Goal: Information Seeking & Learning: Learn about a topic

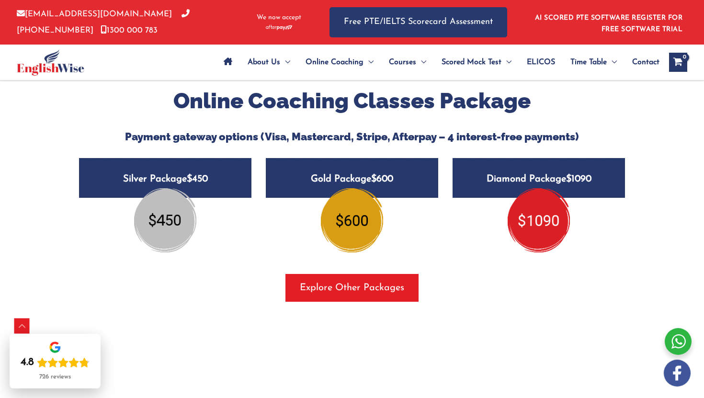
scroll to position [1160, 0]
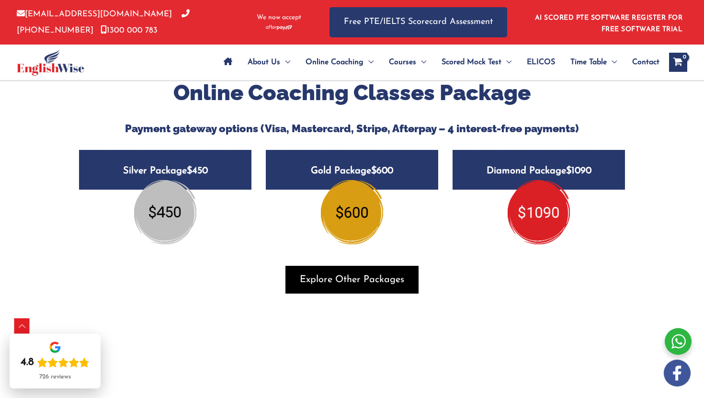
click at [336, 273] on span "Explore Other Packages" at bounding box center [352, 279] width 104 height 13
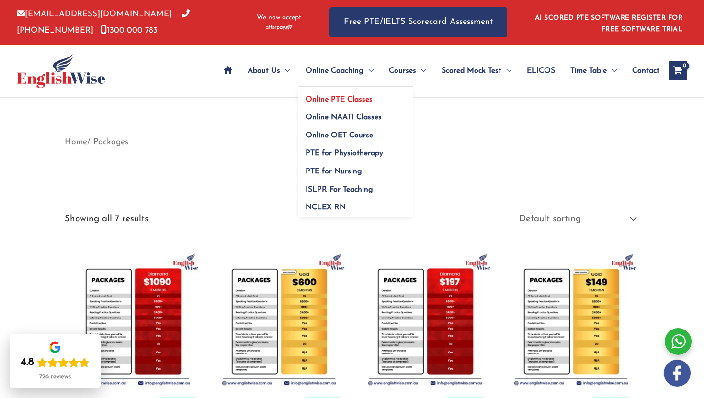
click at [354, 96] on span "Online PTE Classes" at bounding box center [339, 100] width 67 height 8
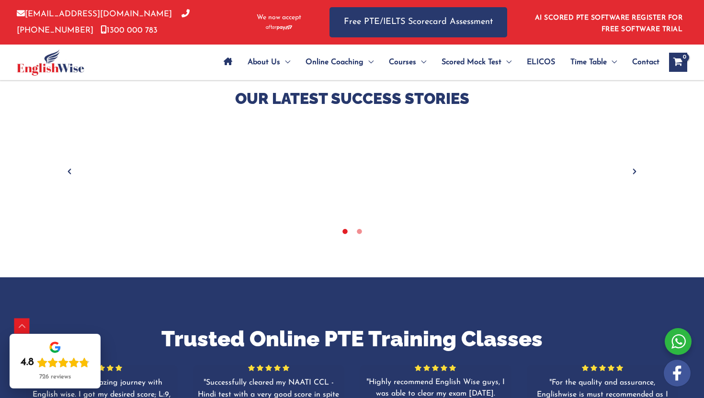
scroll to position [393, 0]
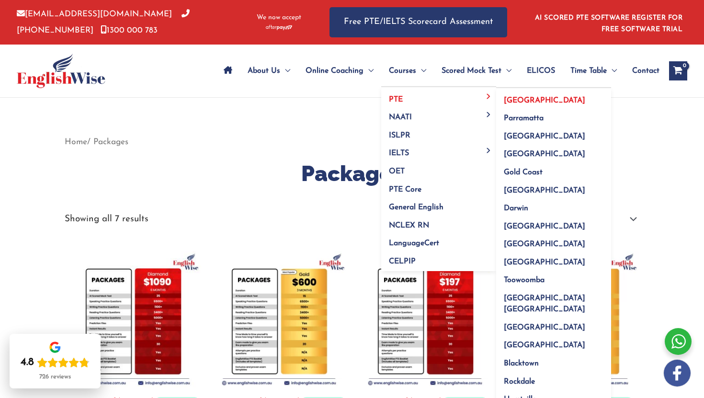
click at [508, 103] on span "[GEOGRAPHIC_DATA]" at bounding box center [544, 101] width 81 height 8
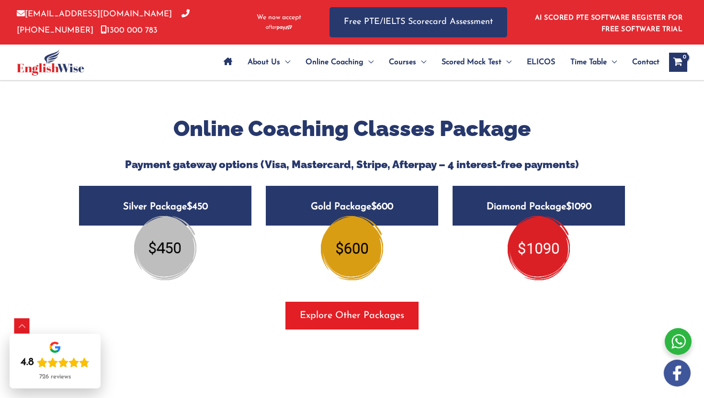
scroll to position [1169, 0]
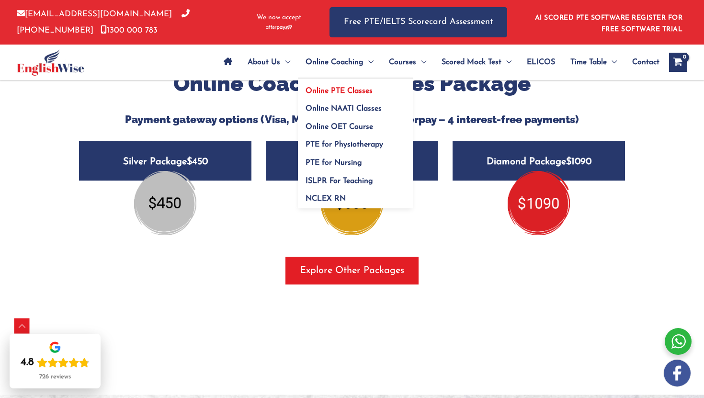
click at [335, 91] on span "Online PTE Classes" at bounding box center [339, 91] width 67 height 8
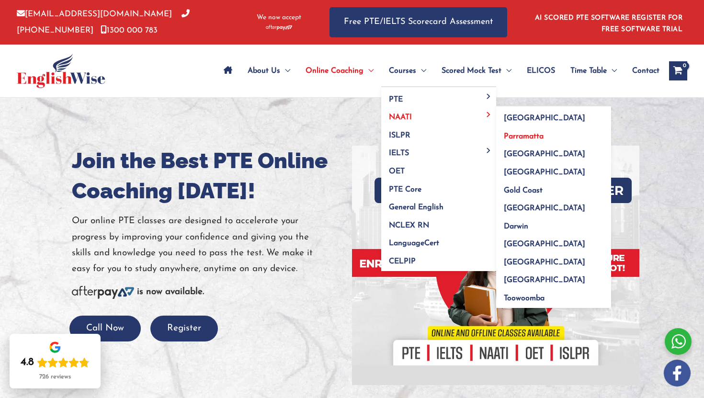
click at [519, 136] on span "Parramatta" at bounding box center [524, 137] width 40 height 8
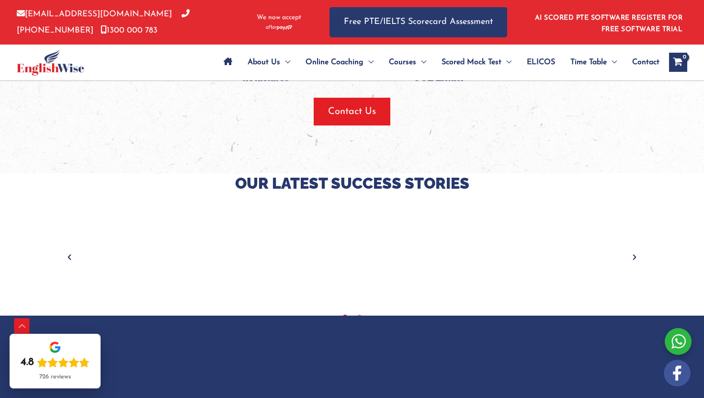
scroll to position [1155, 0]
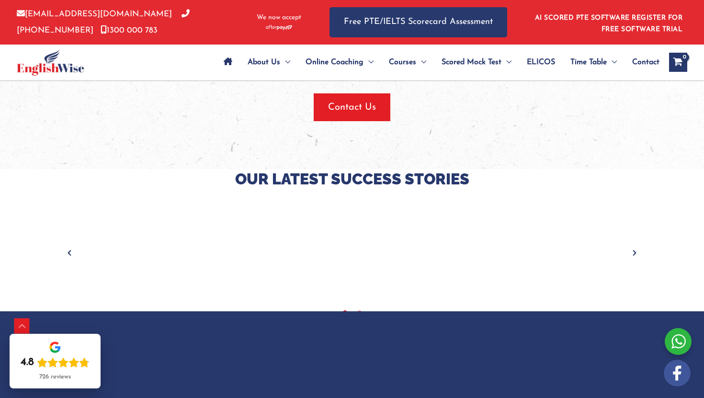
click at [633, 253] on icon "Next" at bounding box center [635, 253] width 10 height 10
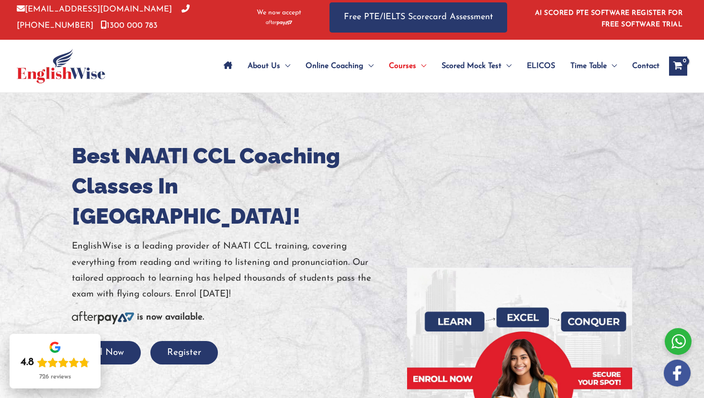
scroll to position [5, 0]
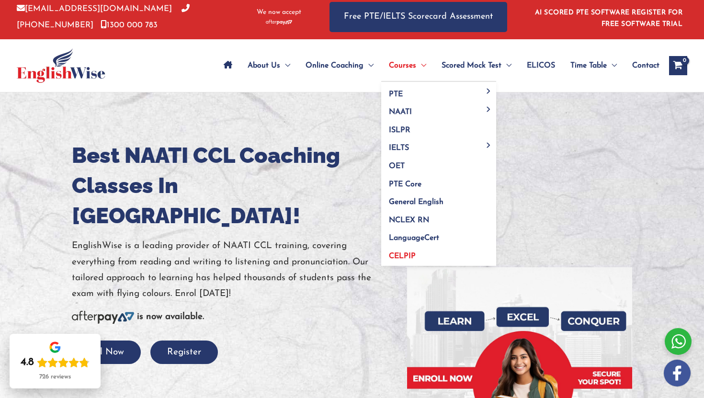
click at [404, 253] on span "CELPIP" at bounding box center [402, 256] width 27 height 8
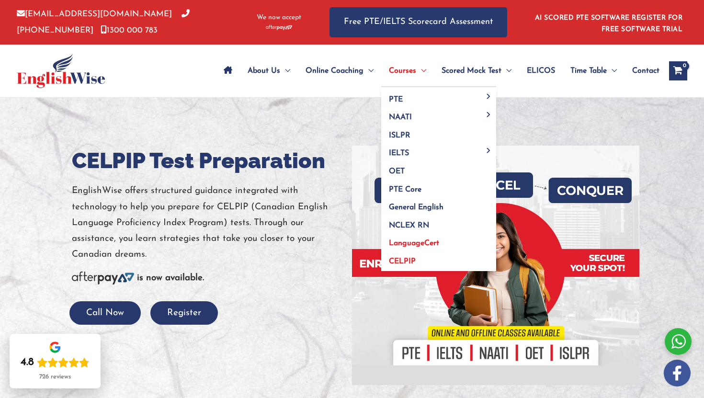
click at [419, 238] on link "LanguageCert" at bounding box center [438, 240] width 115 height 18
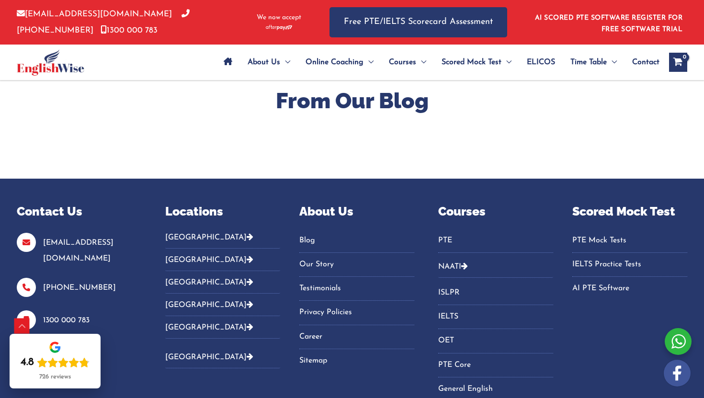
scroll to position [3703, 0]
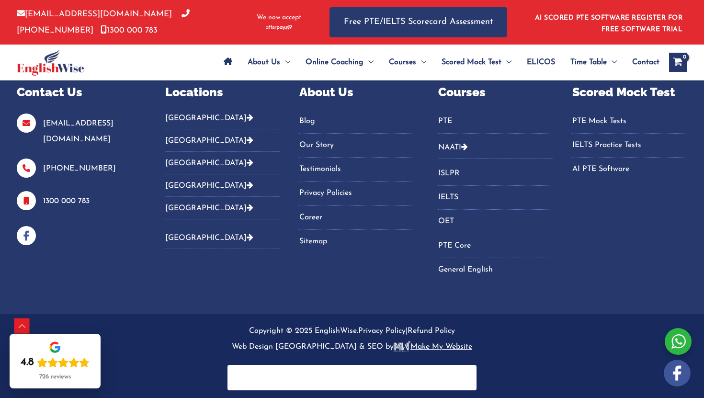
click at [461, 144] on link "NAATI" at bounding box center [449, 148] width 23 height 8
